Goal: Information Seeking & Learning: Learn about a topic

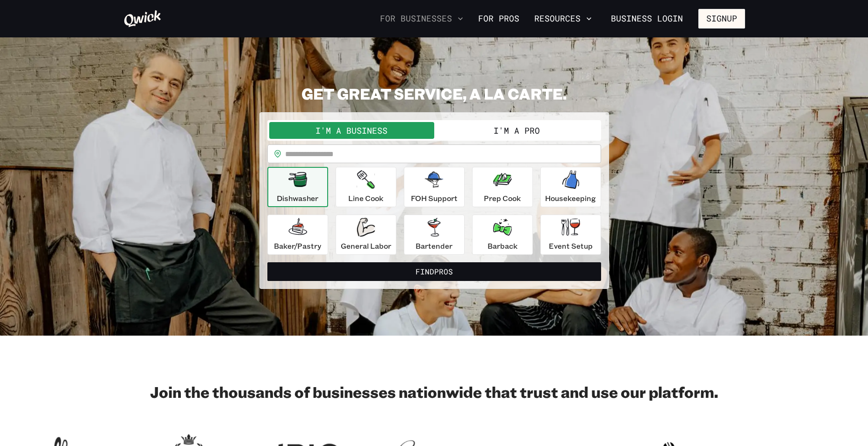
click at [441, 17] on button "For Businesses" at bounding box center [421, 19] width 91 height 16
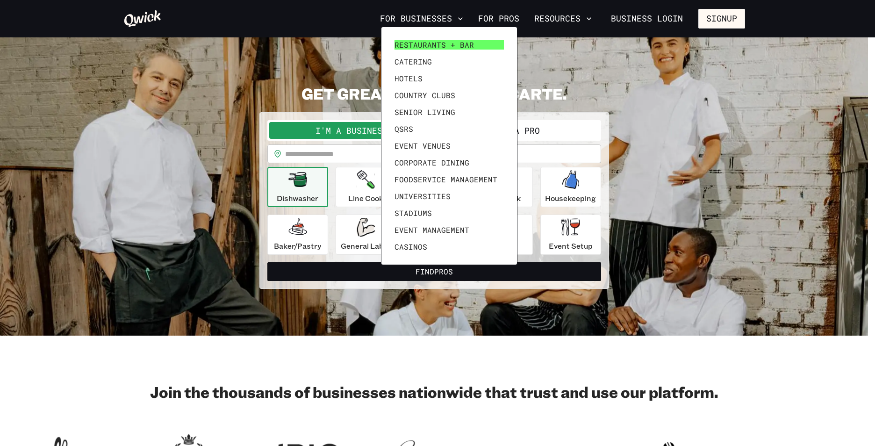
click at [428, 43] on span "Restaurants + Bar" at bounding box center [433, 44] width 79 height 9
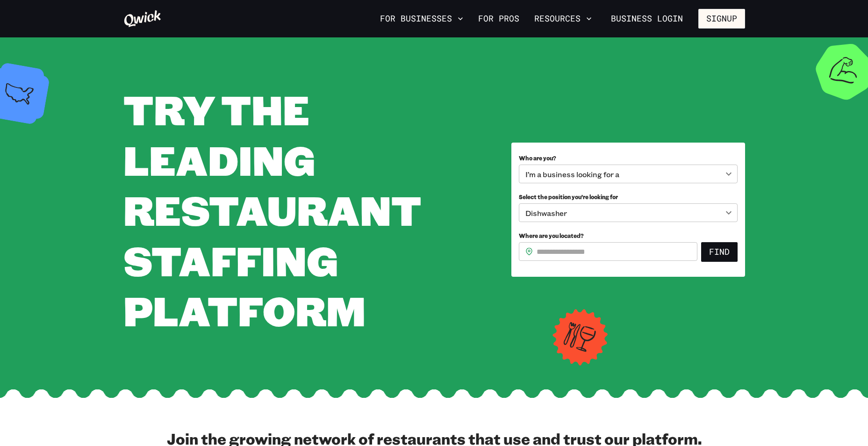
click at [613, 214] on body "**********" at bounding box center [434, 223] width 868 height 446
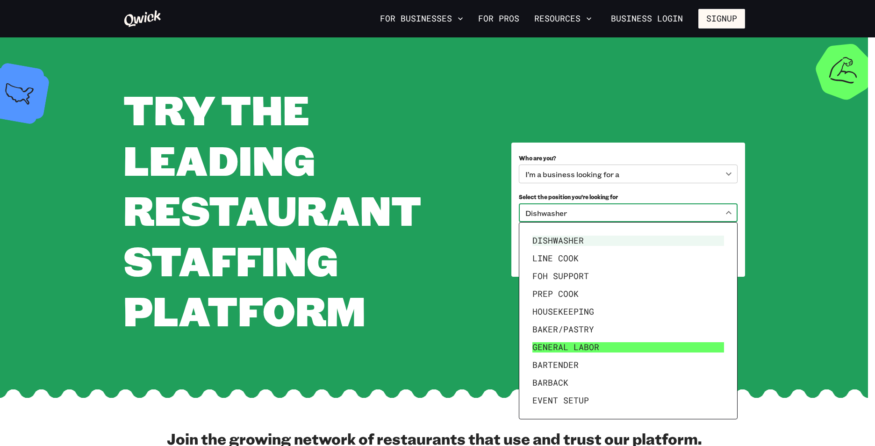
click at [567, 345] on li "General Labor" at bounding box center [628, 347] width 199 height 18
type input "**********"
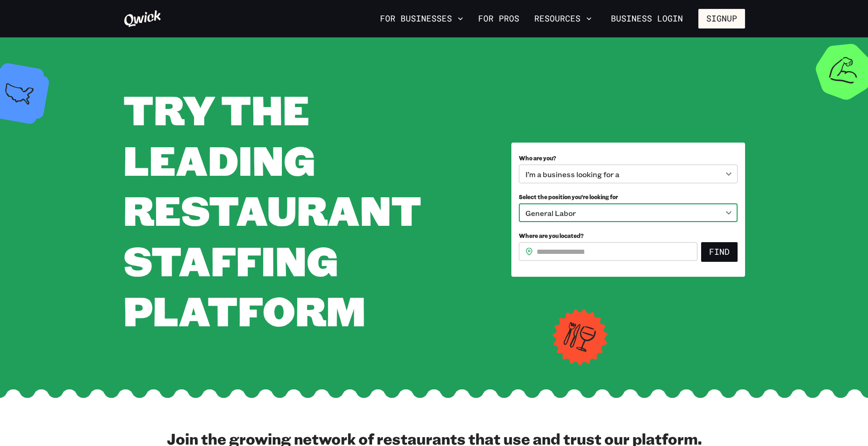
click at [561, 248] on input "Where are you located?" at bounding box center [617, 251] width 161 height 19
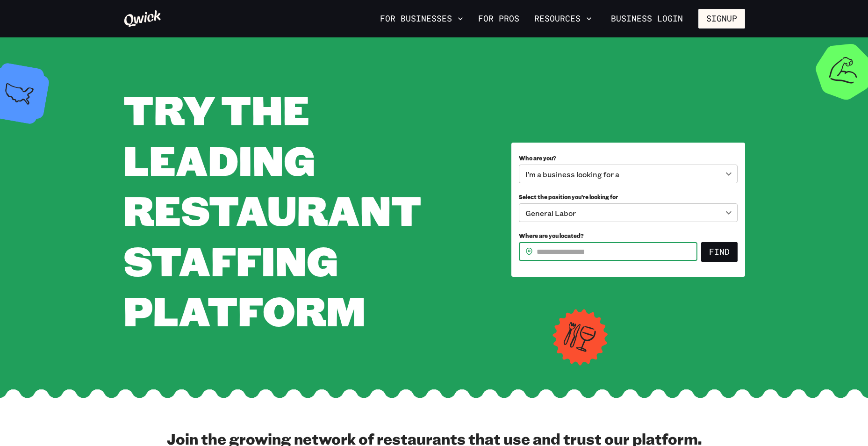
type input "*****"
click at [730, 245] on button "Find" at bounding box center [719, 252] width 36 height 20
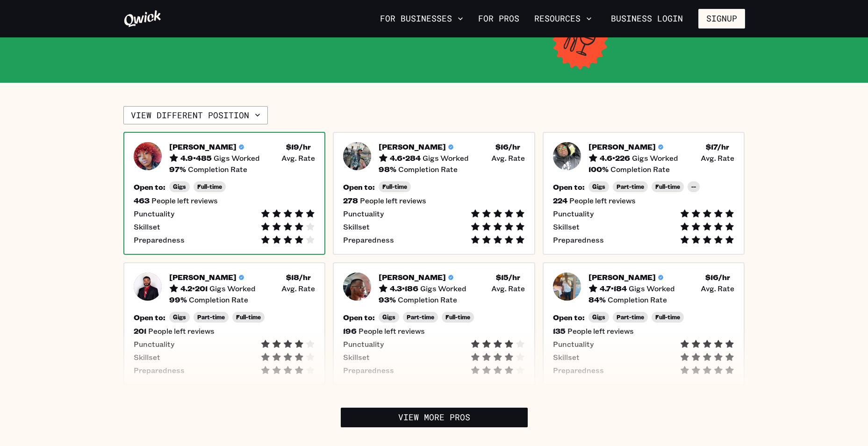
scroll to position [234, 0]
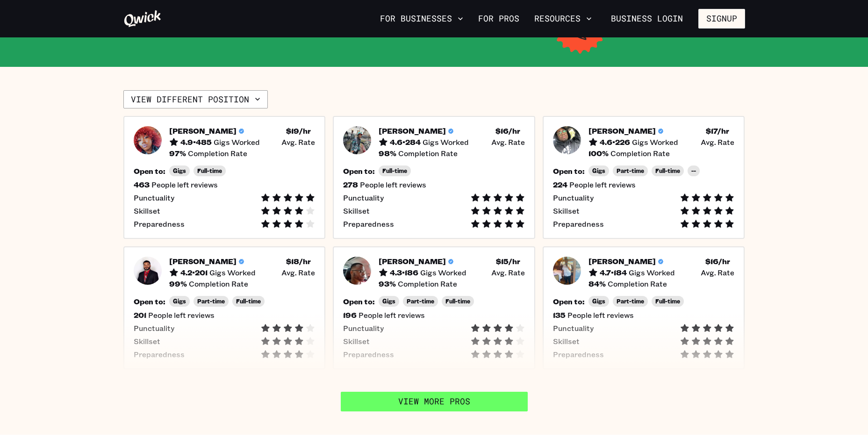
click at [442, 392] on link "View More Pros" at bounding box center [434, 402] width 187 height 20
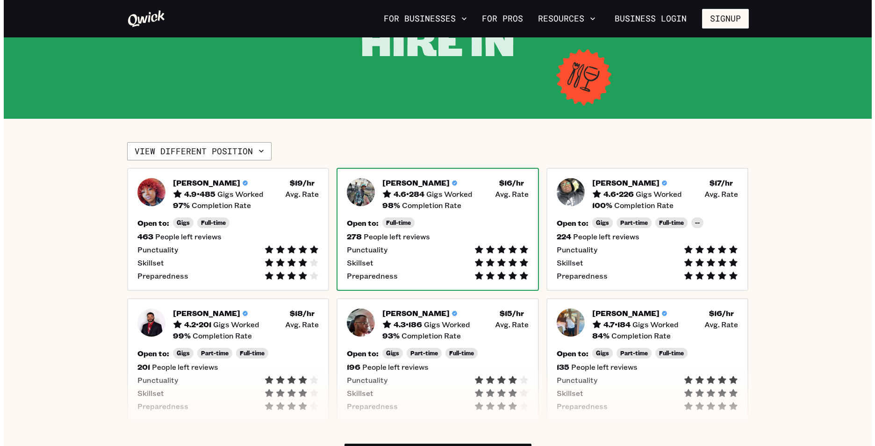
scroll to position [140, 0]
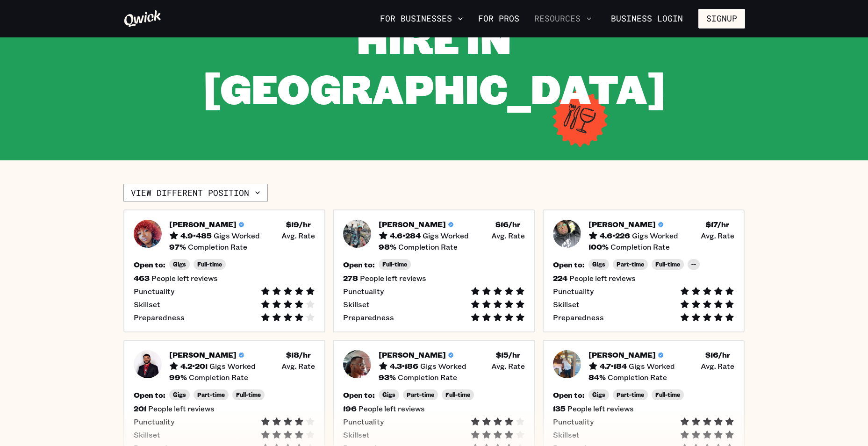
click at [572, 21] on button "Resources" at bounding box center [562, 19] width 65 height 16
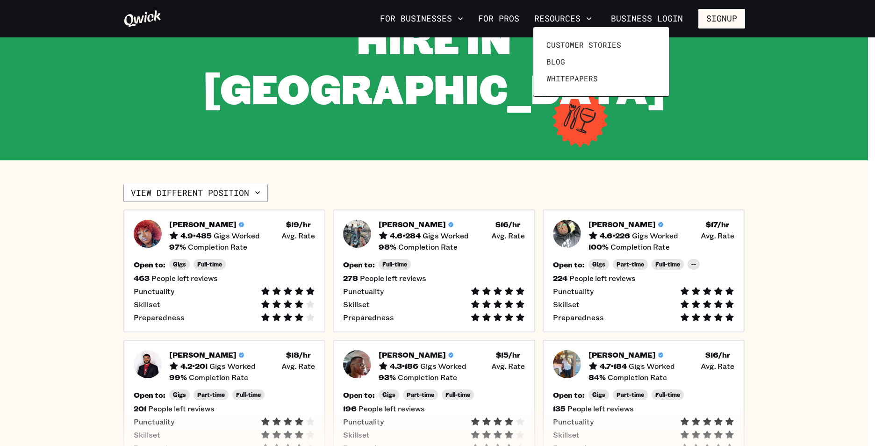
click at [245, 143] on div at bounding box center [437, 223] width 875 height 446
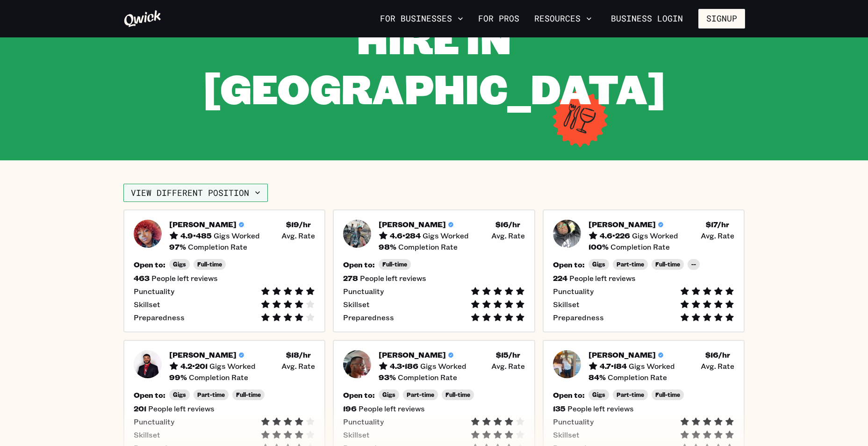
click at [253, 188] on icon "button" at bounding box center [257, 192] width 9 height 9
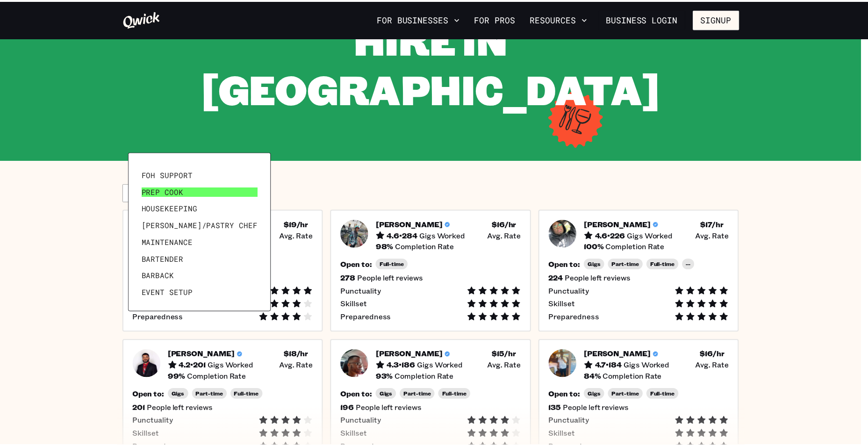
scroll to position [45, 0]
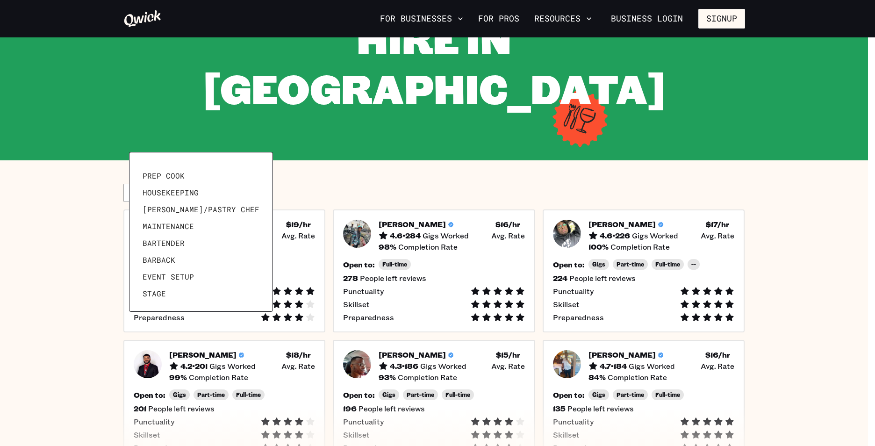
click at [355, 122] on div at bounding box center [437, 223] width 875 height 446
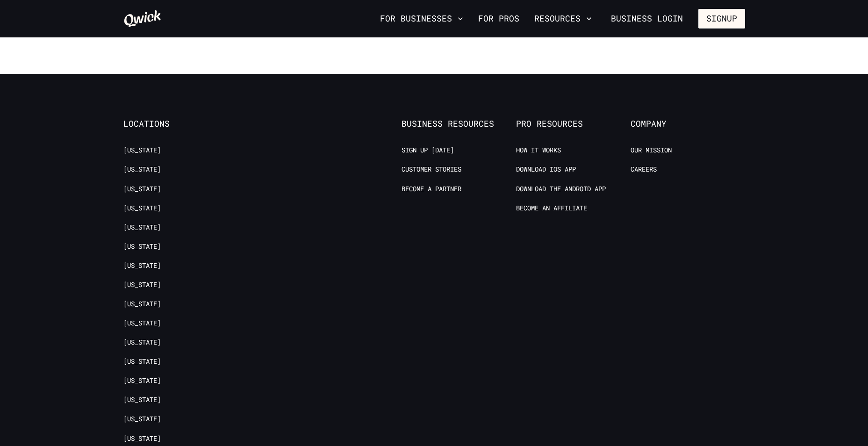
scroll to position [982, 0]
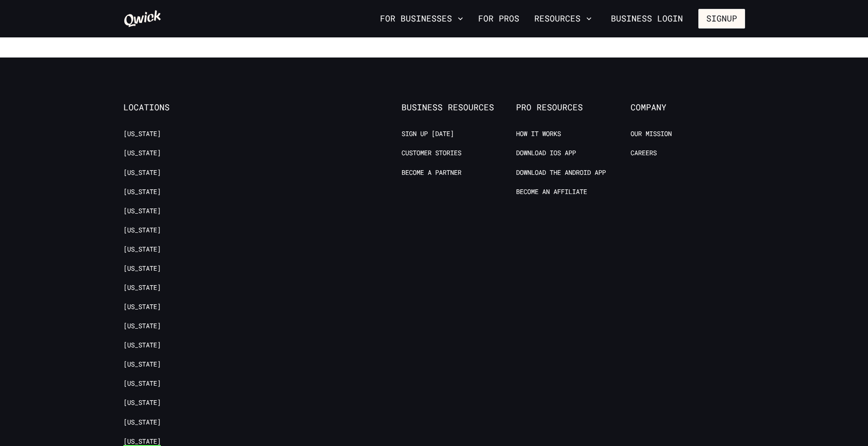
click at [136, 437] on link "[US_STATE]" at bounding box center [141, 441] width 37 height 9
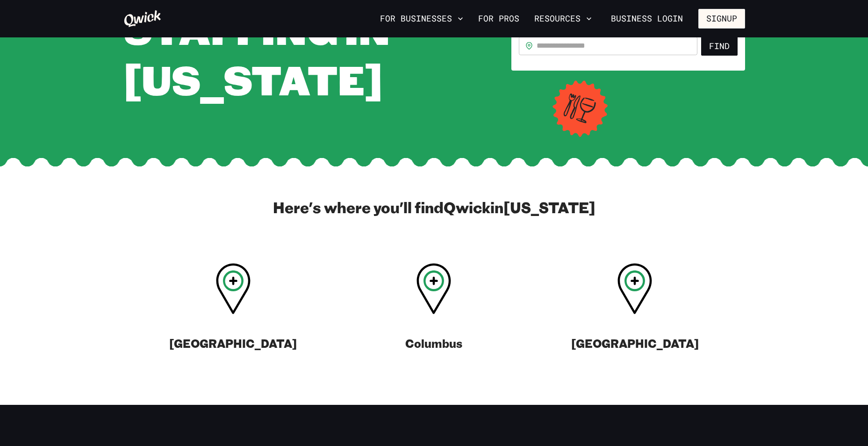
scroll to position [187, 0]
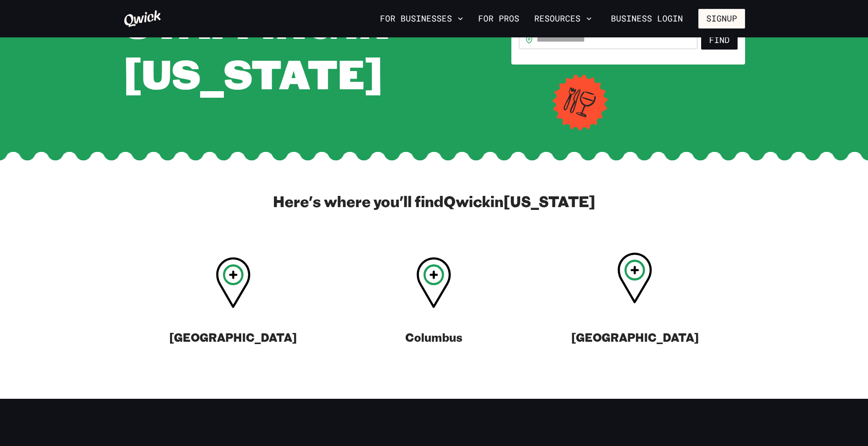
click at [630, 282] on icon at bounding box center [634, 277] width 35 height 51
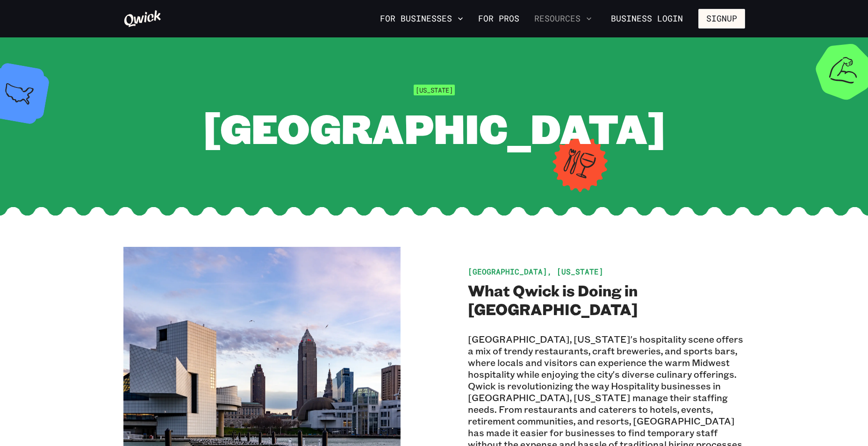
click at [566, 19] on button "Resources" at bounding box center [562, 19] width 65 height 16
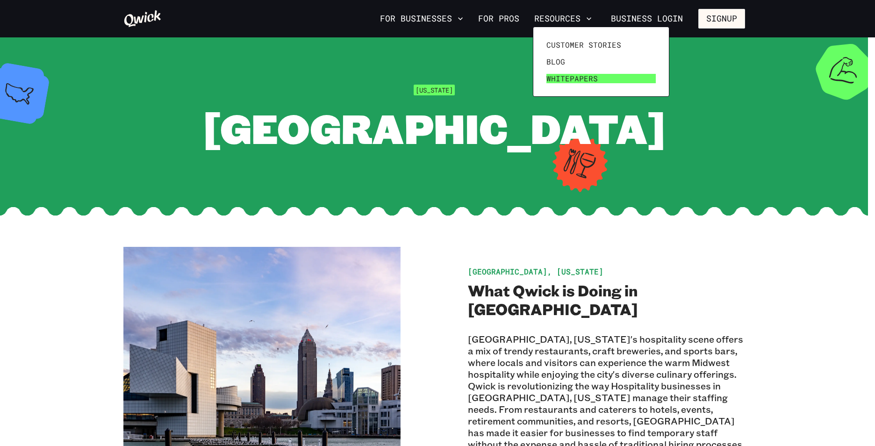
click at [580, 78] on span "Whitepapers" at bounding box center [571, 78] width 51 height 9
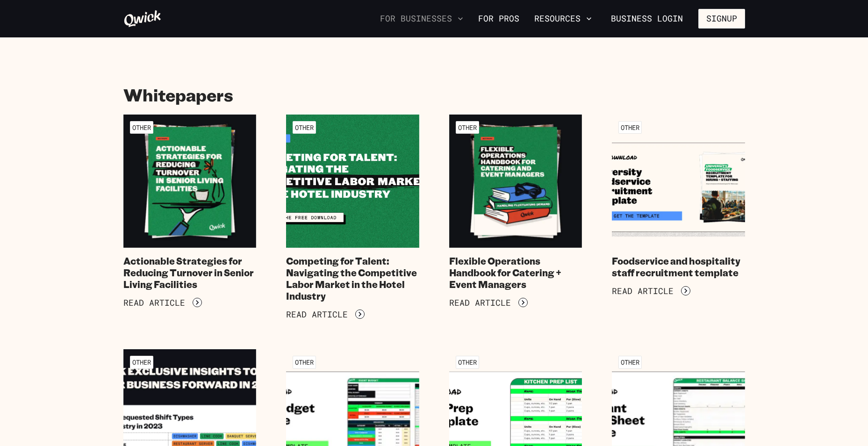
click at [448, 23] on button "For Businesses" at bounding box center [421, 19] width 91 height 16
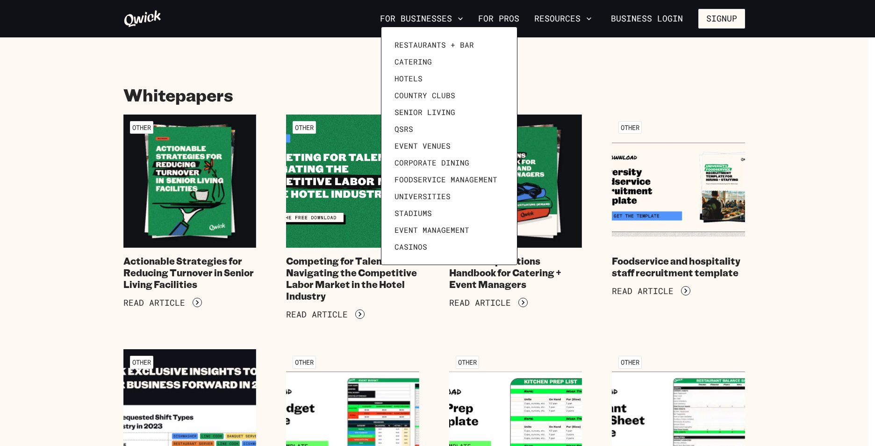
click at [146, 24] on div at bounding box center [437, 223] width 875 height 446
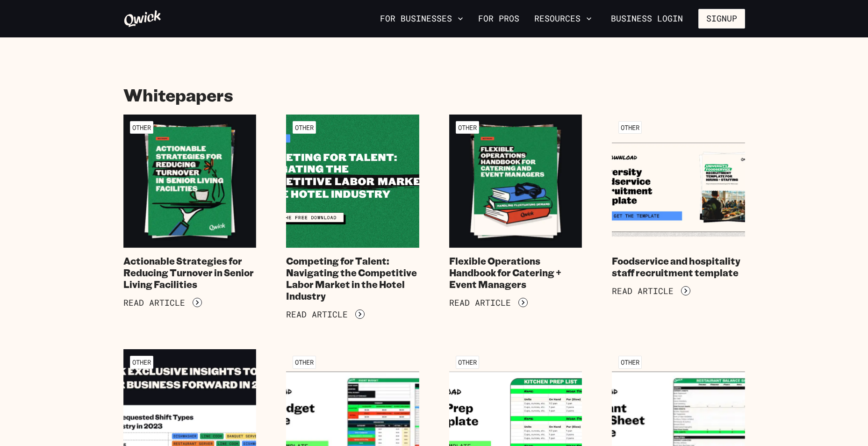
click at [146, 18] on icon at bounding box center [142, 18] width 38 height 19
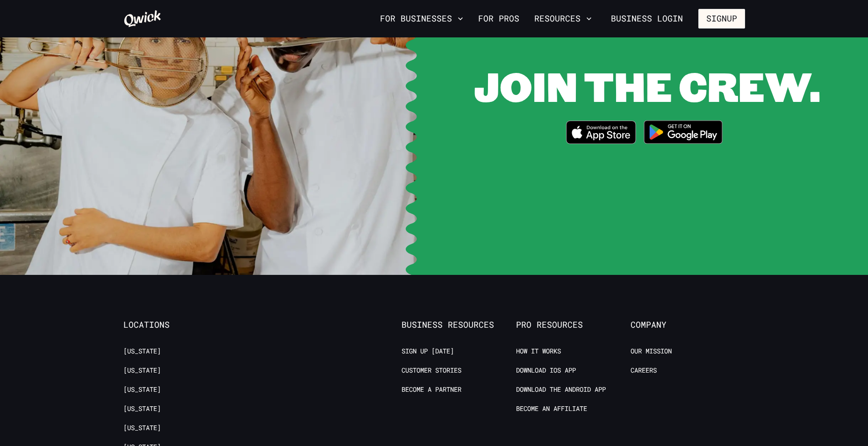
scroll to position [1870, 0]
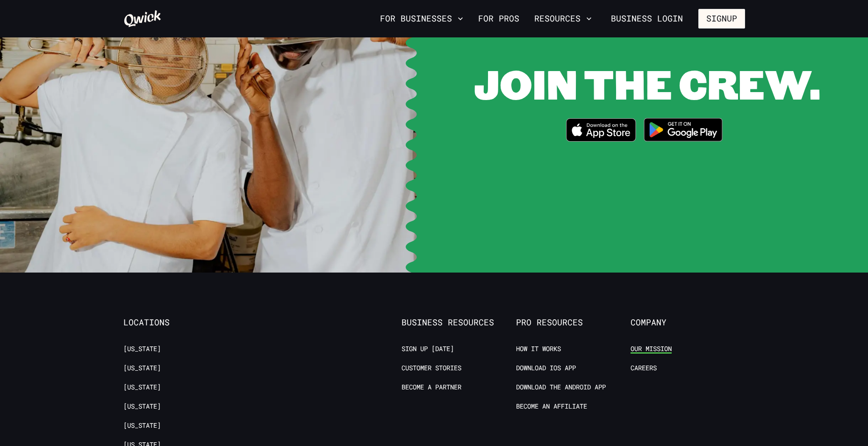
click at [650, 344] on link "Our Mission" at bounding box center [651, 348] width 41 height 9
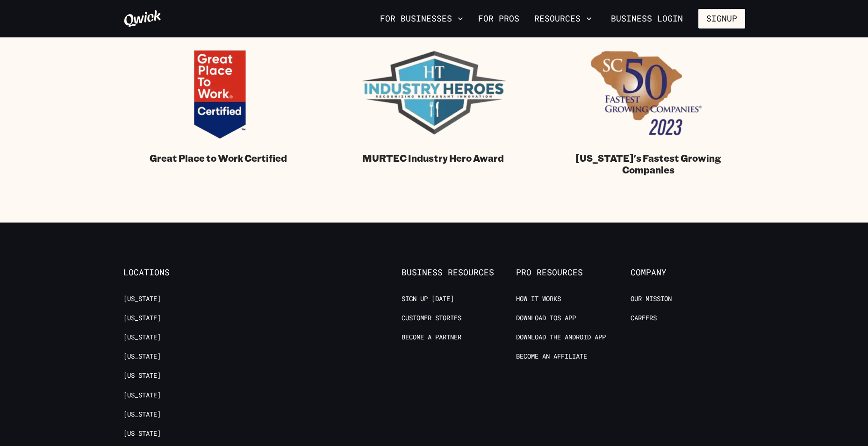
scroll to position [1075, 0]
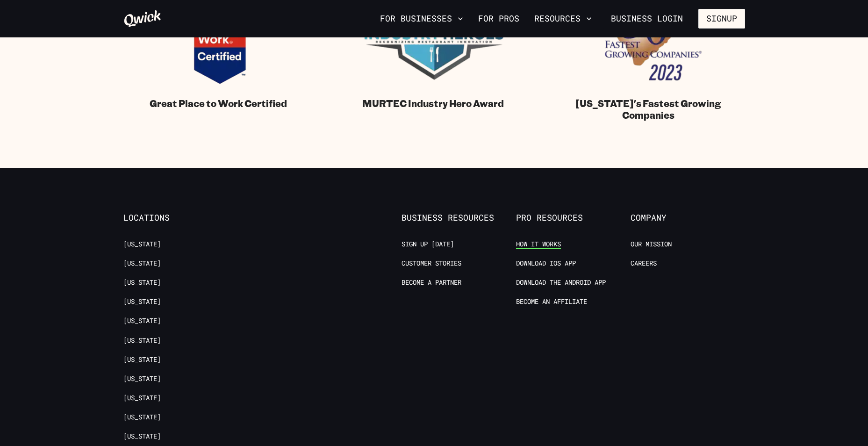
click at [533, 244] on link "How it Works" at bounding box center [538, 244] width 45 height 9
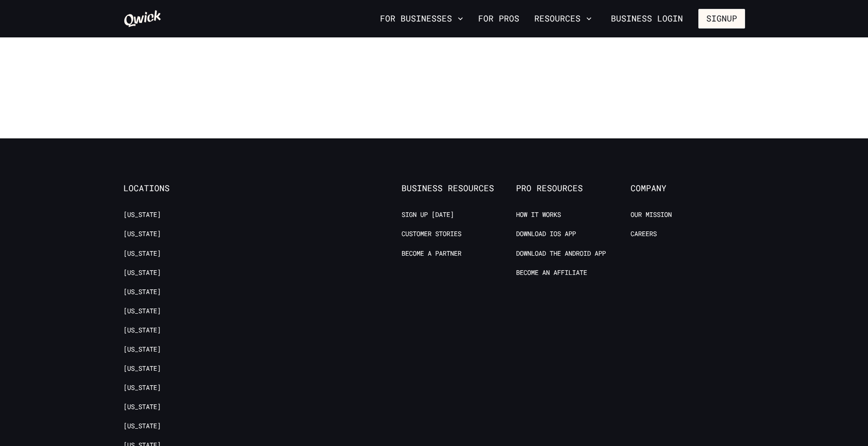
scroll to position [1872, 0]
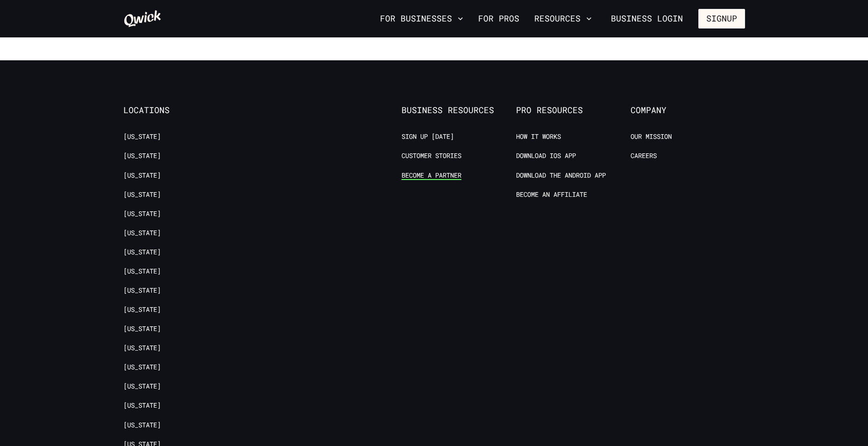
click at [434, 171] on link "Become a Partner" at bounding box center [431, 175] width 60 height 9
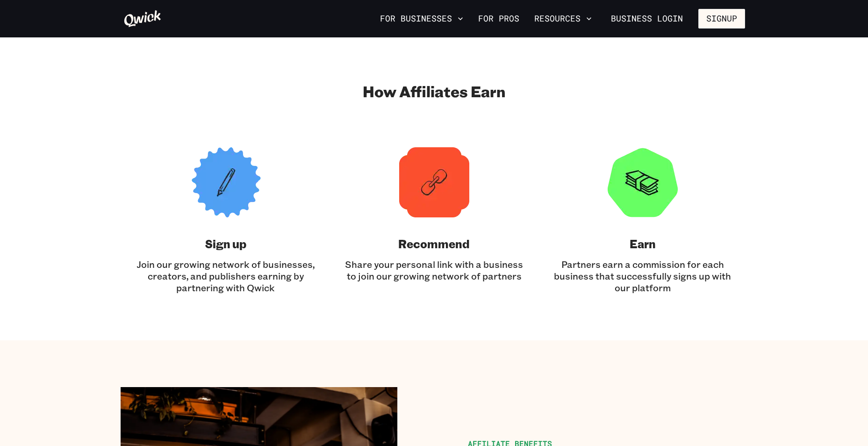
scroll to position [140, 0]
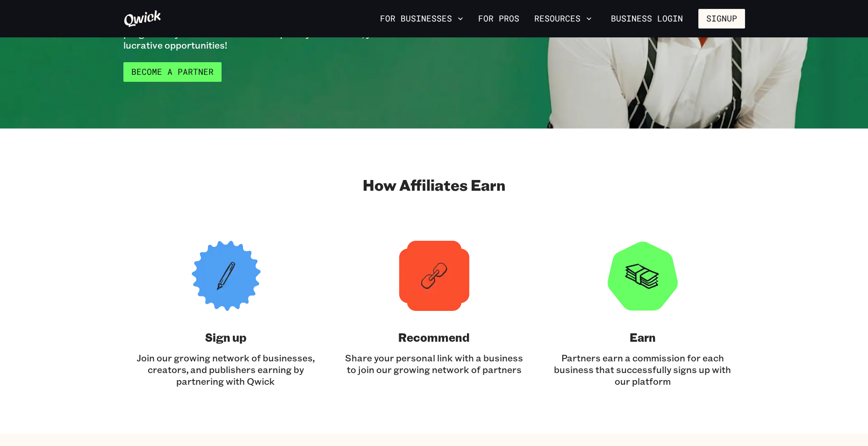
click at [184, 75] on link "Become a Partner" at bounding box center [172, 72] width 98 height 20
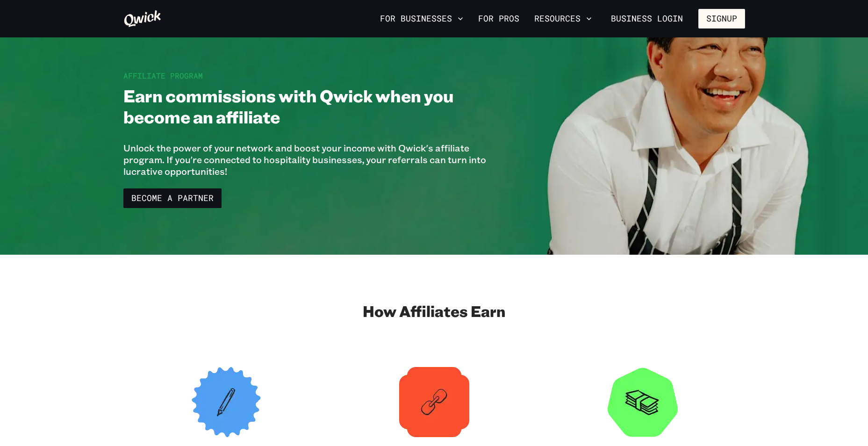
scroll to position [0, 0]
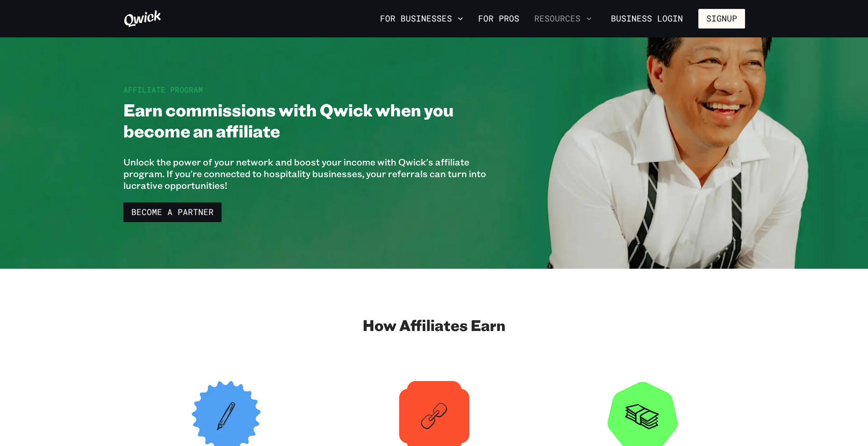
click at [558, 17] on button "Resources" at bounding box center [562, 19] width 65 height 16
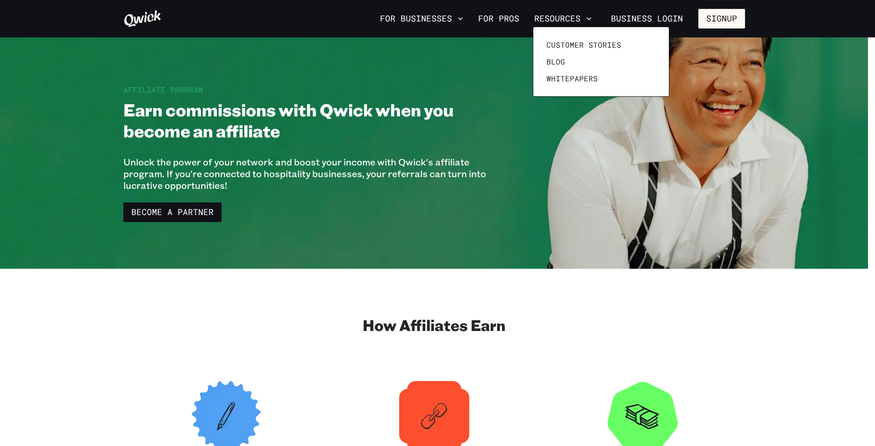
click at [502, 19] on div at bounding box center [437, 223] width 875 height 446
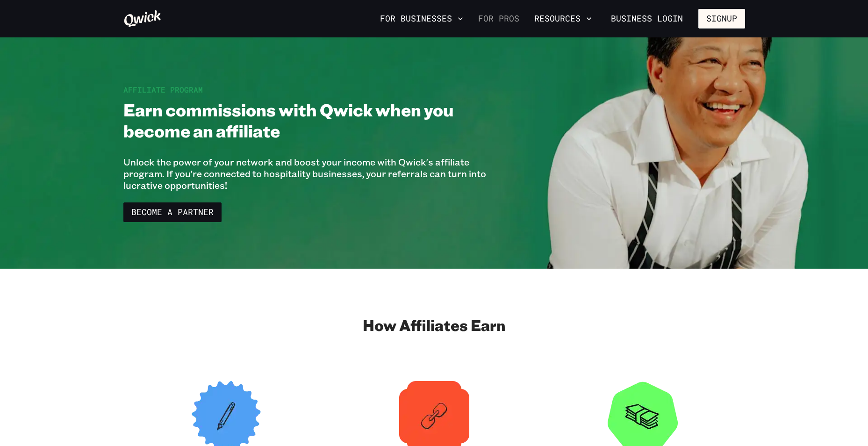
click at [504, 18] on link "For Pros" at bounding box center [498, 19] width 49 height 16
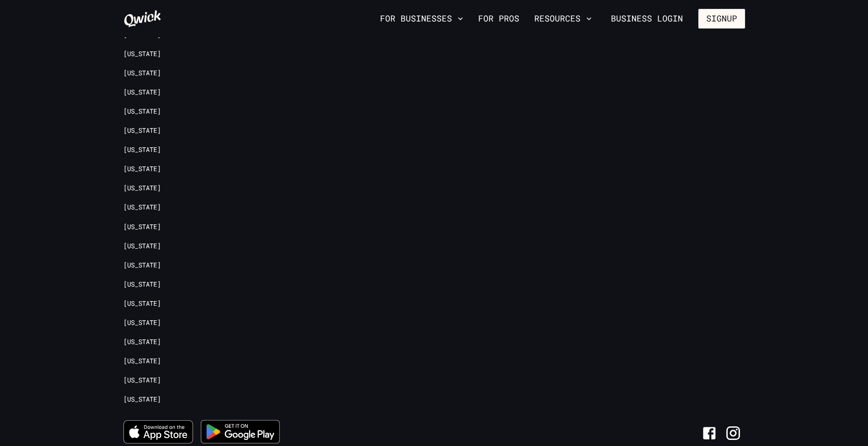
scroll to position [2131, 0]
